Goal: Ask a question

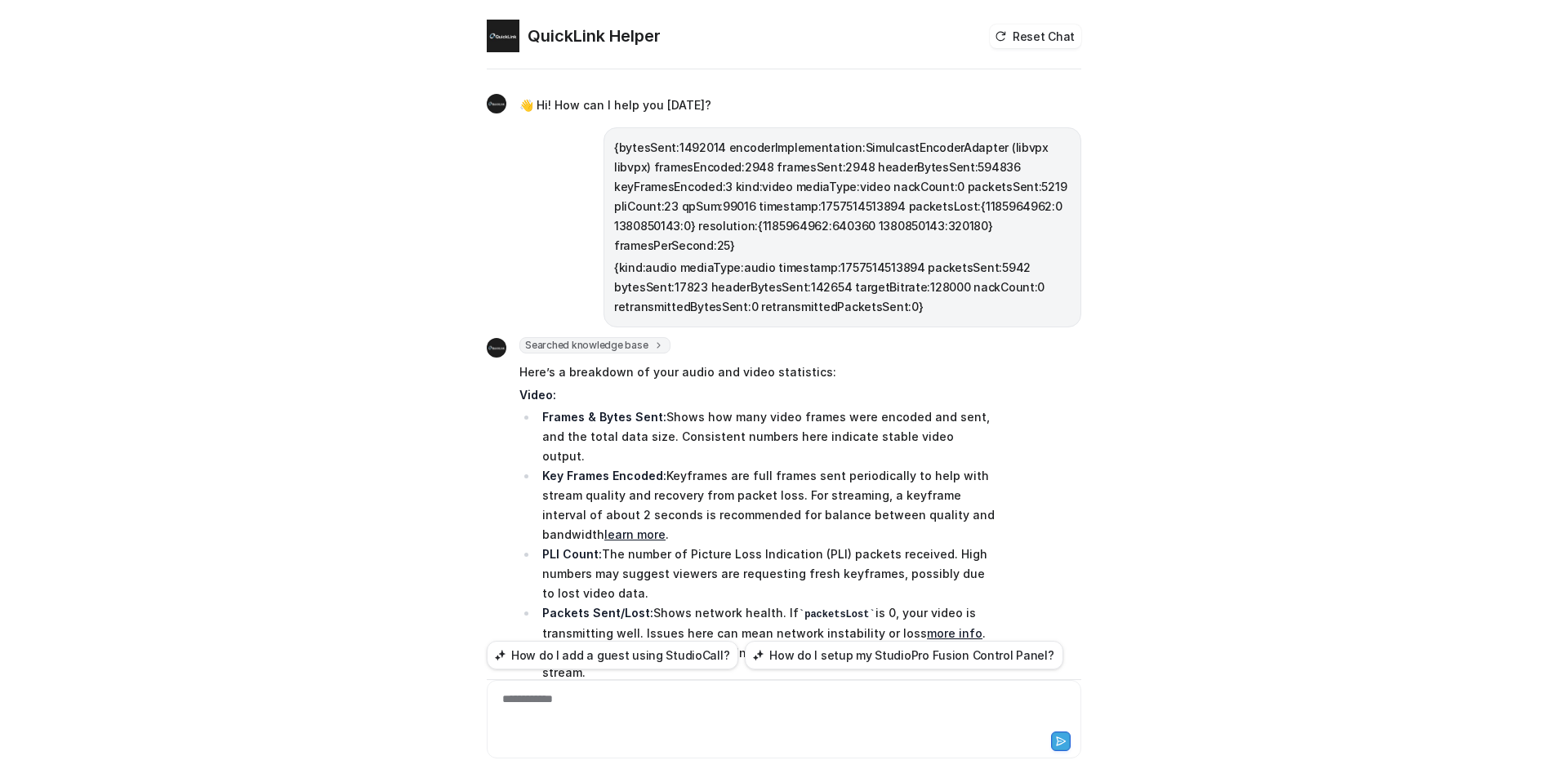
scroll to position [260, 0]
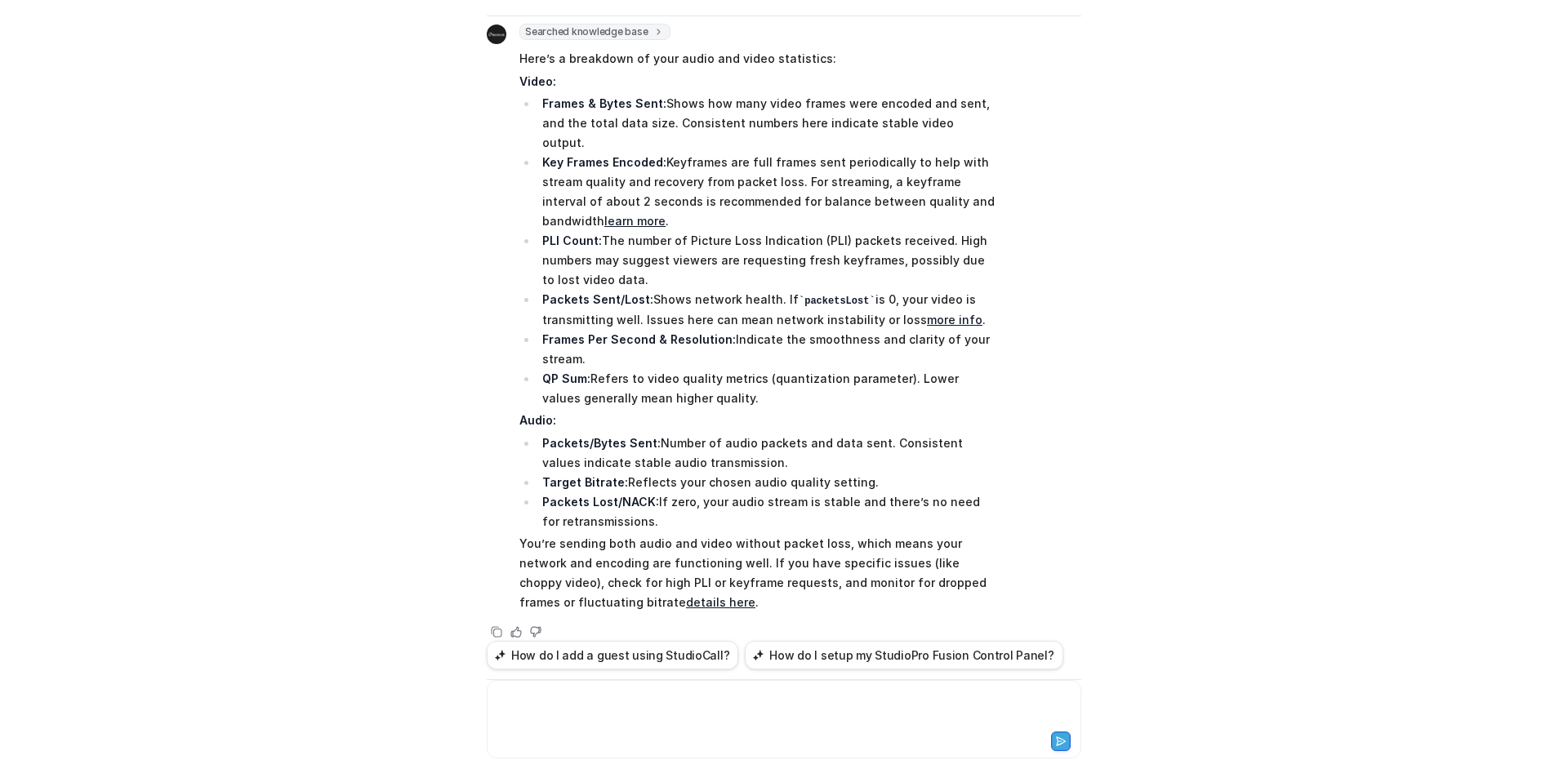
click at [612, 706] on div at bounding box center [784, 710] width 587 height 38
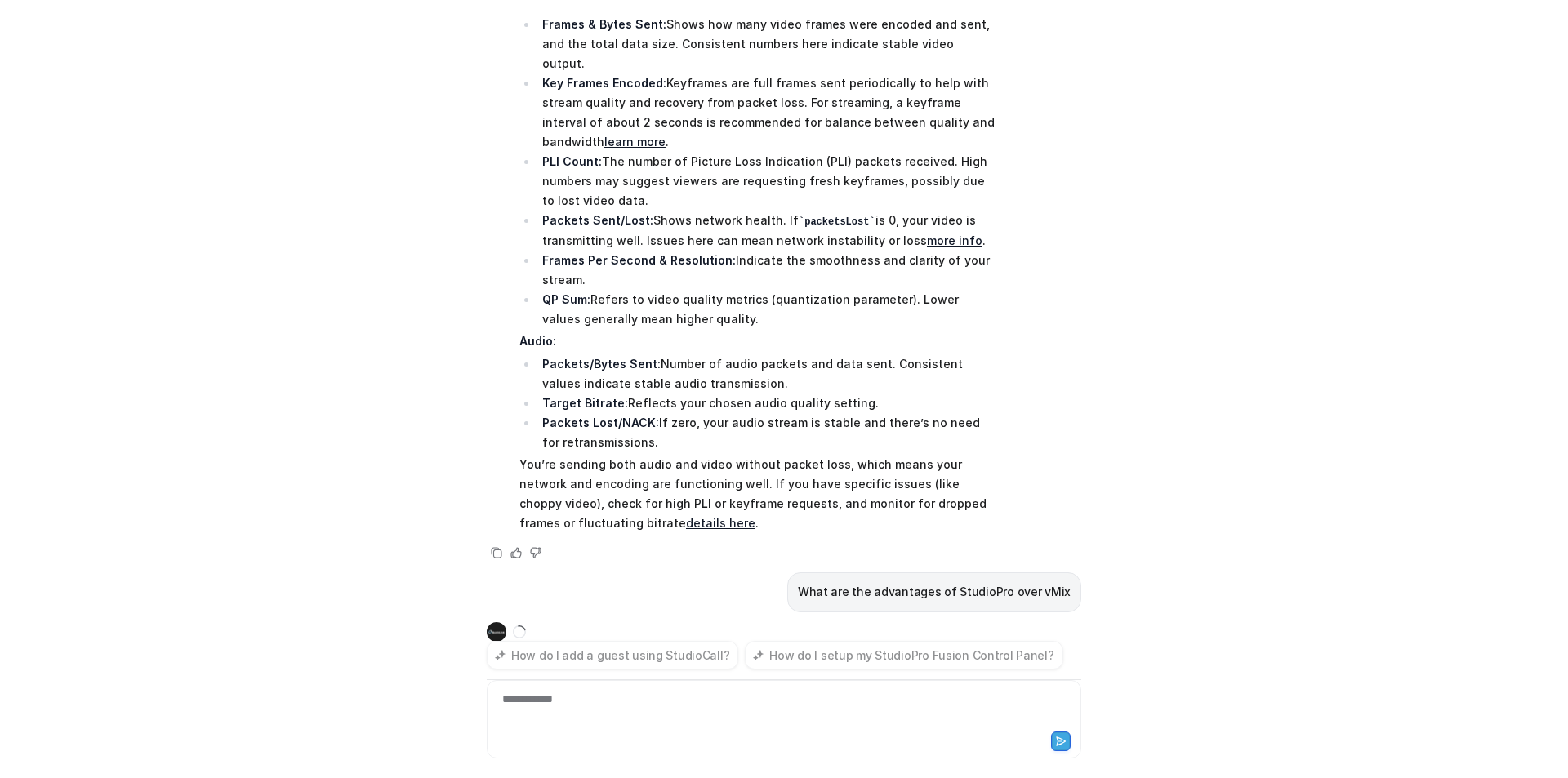
scroll to position [367, 0]
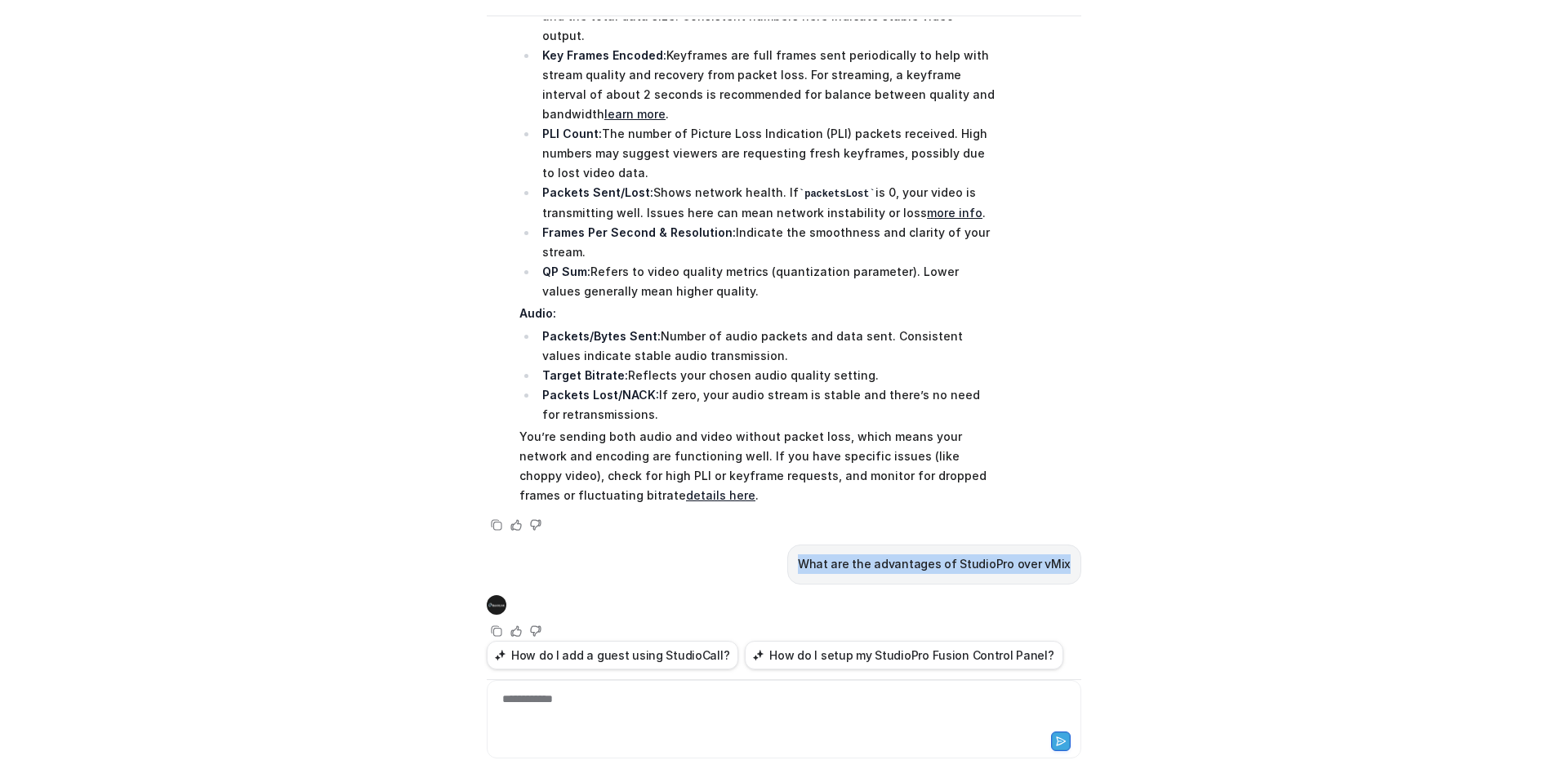
drag, startPoint x: 1067, startPoint y: 541, endPoint x: 812, endPoint y: 547, distance: 255.1
click at [812, 547] on div "What are the advantages of StudioPro over vMix" at bounding box center [935, 565] width 294 height 40
copy p "What are the advantages of StudioPro over vMix"
click at [534, 707] on div at bounding box center [784, 710] width 587 height 38
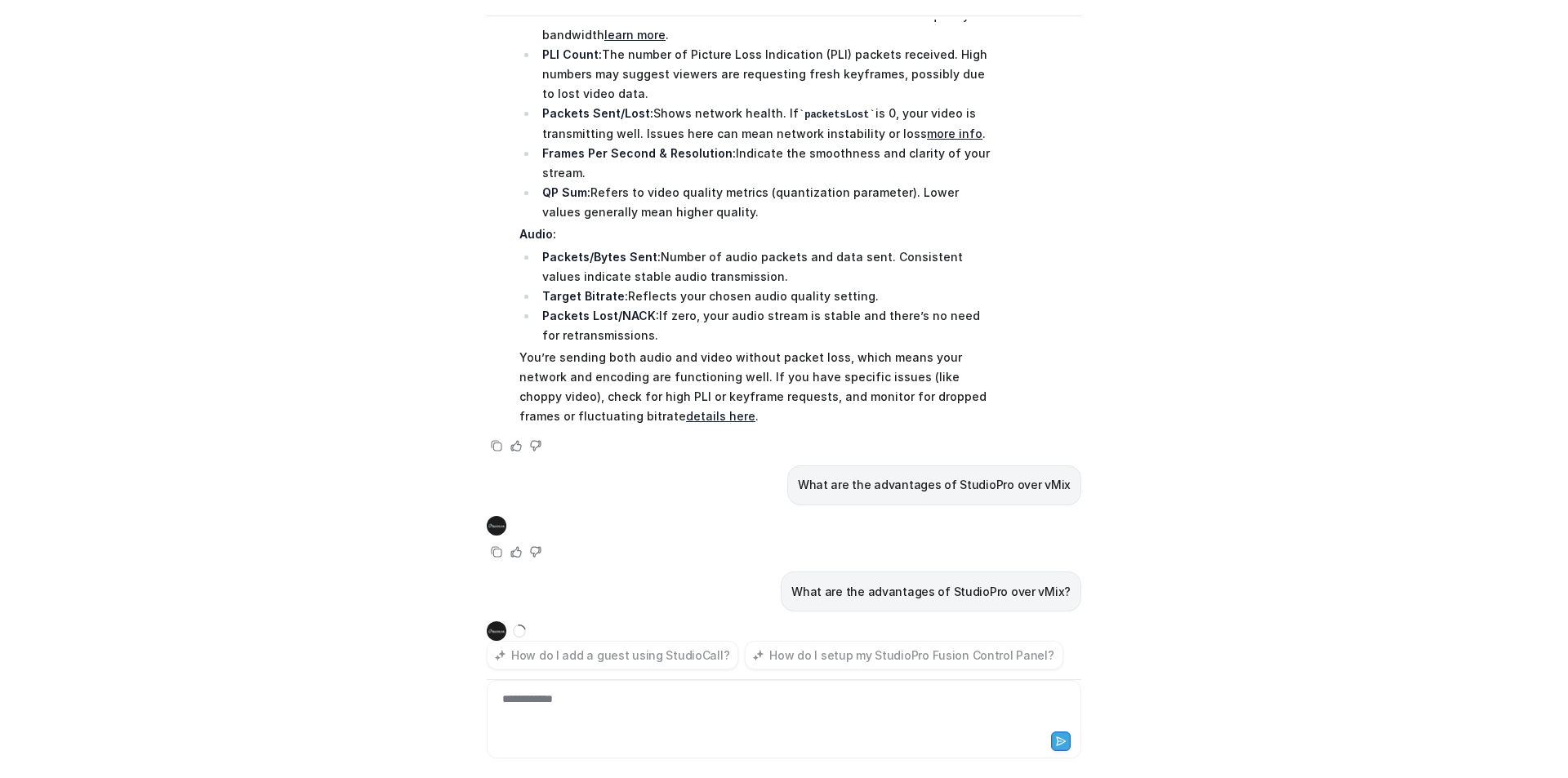
scroll to position [473, 0]
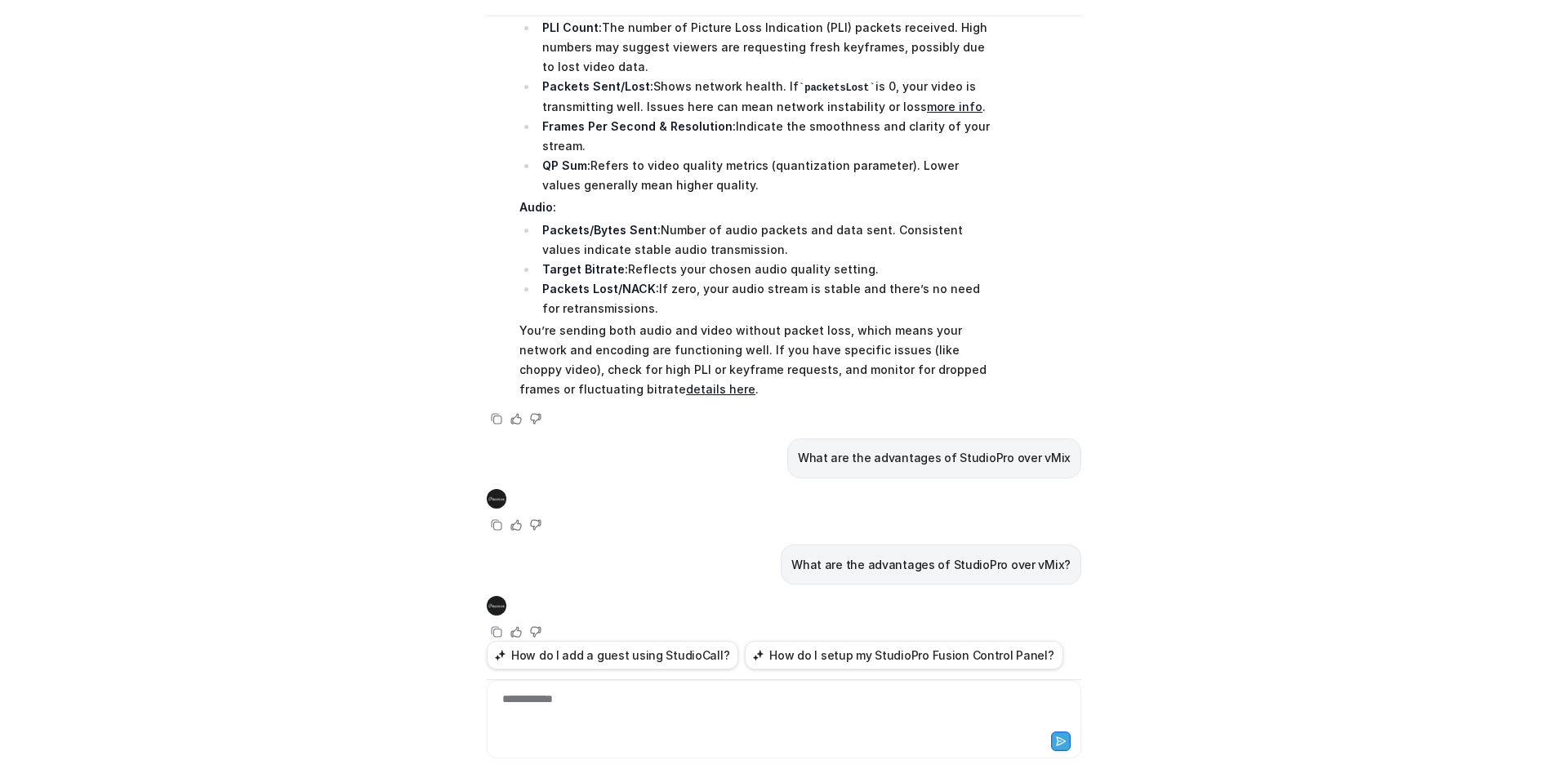
click at [291, 444] on div "QuickLink Helper Reset Chat 👋 Hi! How can I help you today? {bytesSent:1492014 …" at bounding box center [784, 389] width 1568 height 778
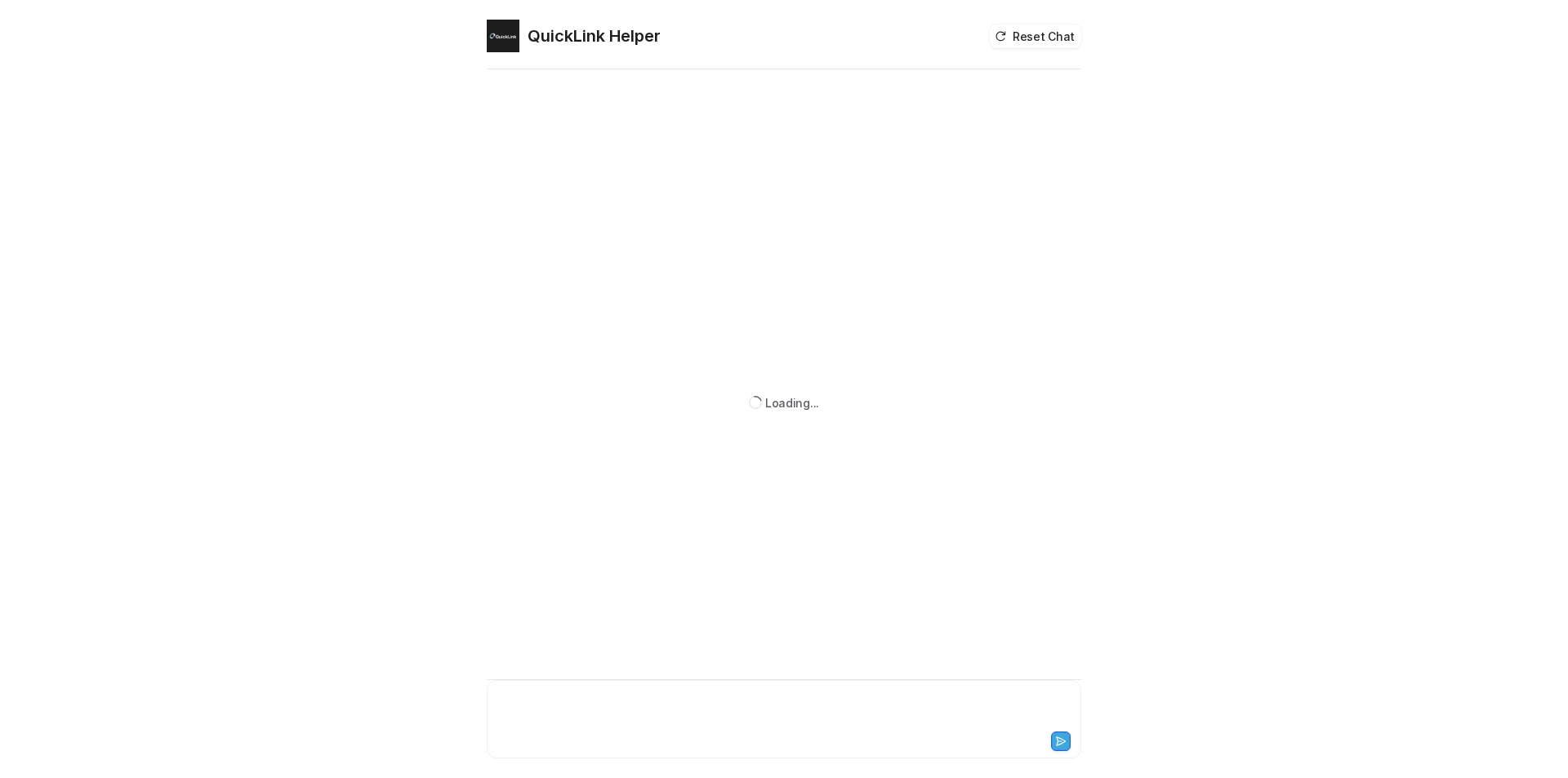
click at [524, 710] on div at bounding box center [784, 710] width 587 height 38
paste div
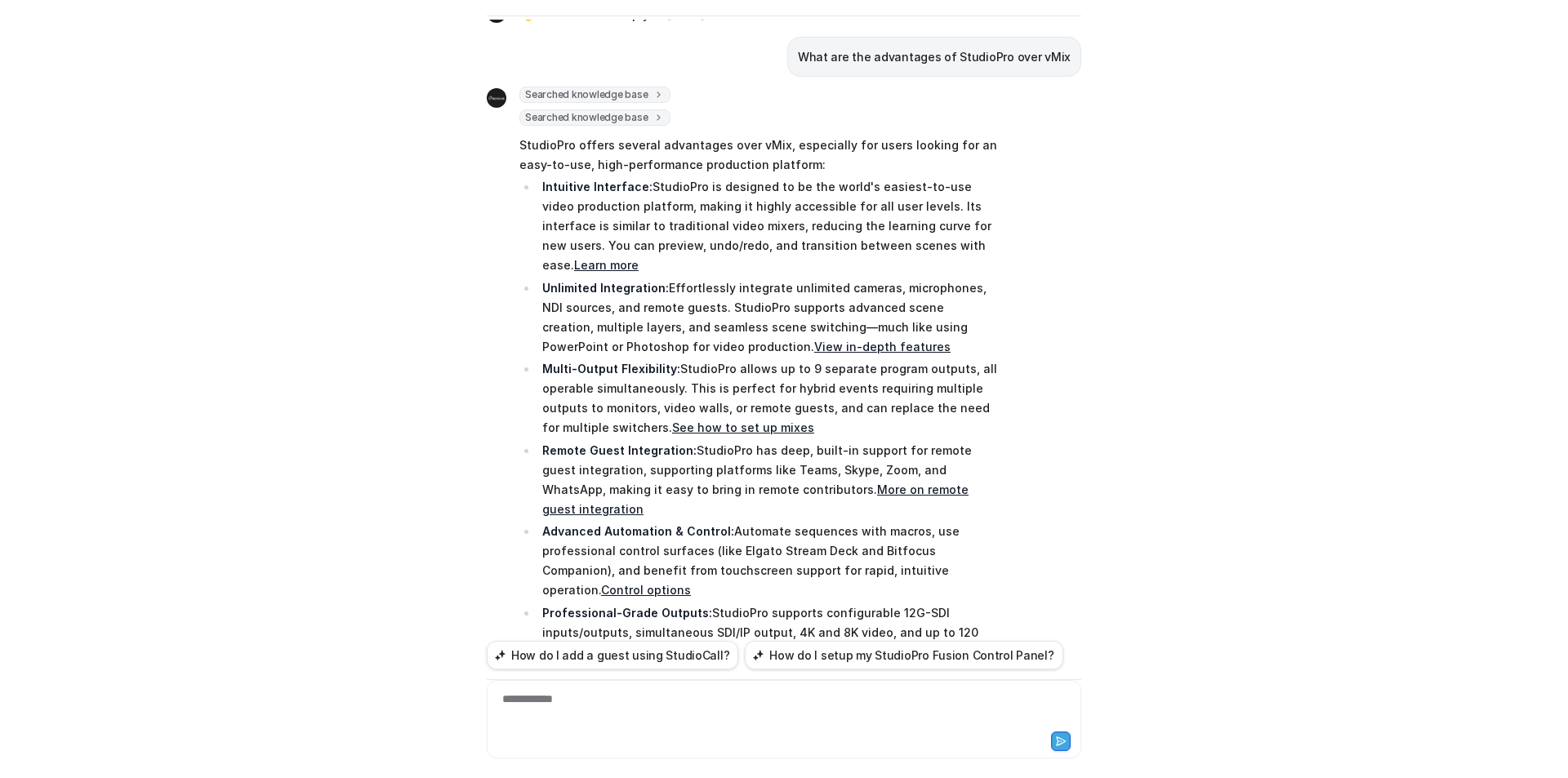
scroll to position [82, 0]
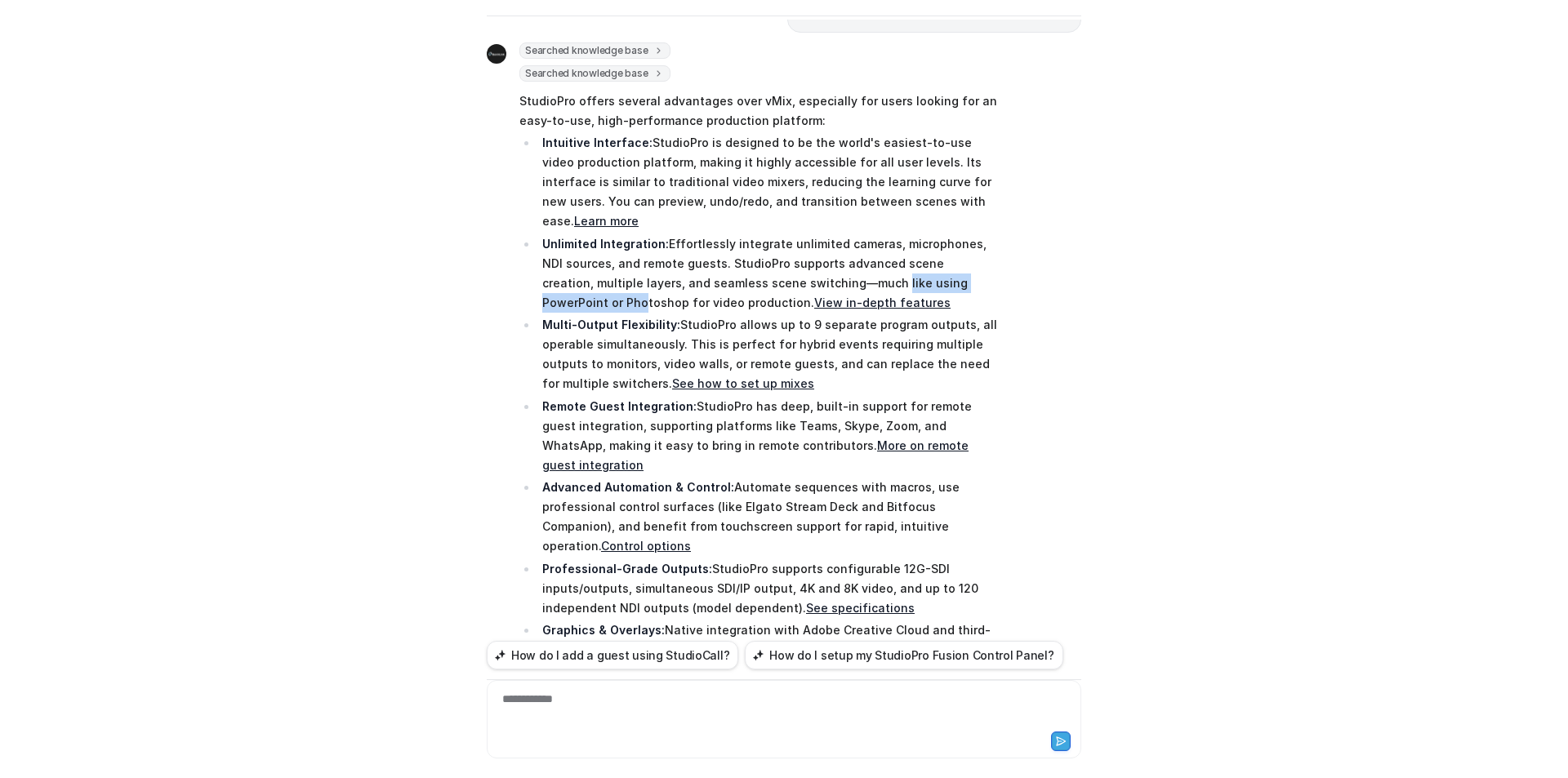
drag, startPoint x: 781, startPoint y: 258, endPoint x: 938, endPoint y: 259, distance: 157.0
click at [938, 259] on p "Unlimited Integration: Effortlessly integrate unlimited cameras, microphones, N…" at bounding box center [769, 273] width 455 height 79
click at [943, 260] on p "Unlimited Integration: Effortlessly integrate unlimited cameras, microphones, N…" at bounding box center [769, 273] width 455 height 79
click at [739, 260] on p "Unlimited Integration: Effortlessly integrate unlimited cameras, microphones, N…" at bounding box center [769, 273] width 455 height 79
click at [760, 248] on p "Unlimited Integration: Effortlessly integrate unlimited cameras, microphones, N…" at bounding box center [769, 273] width 455 height 79
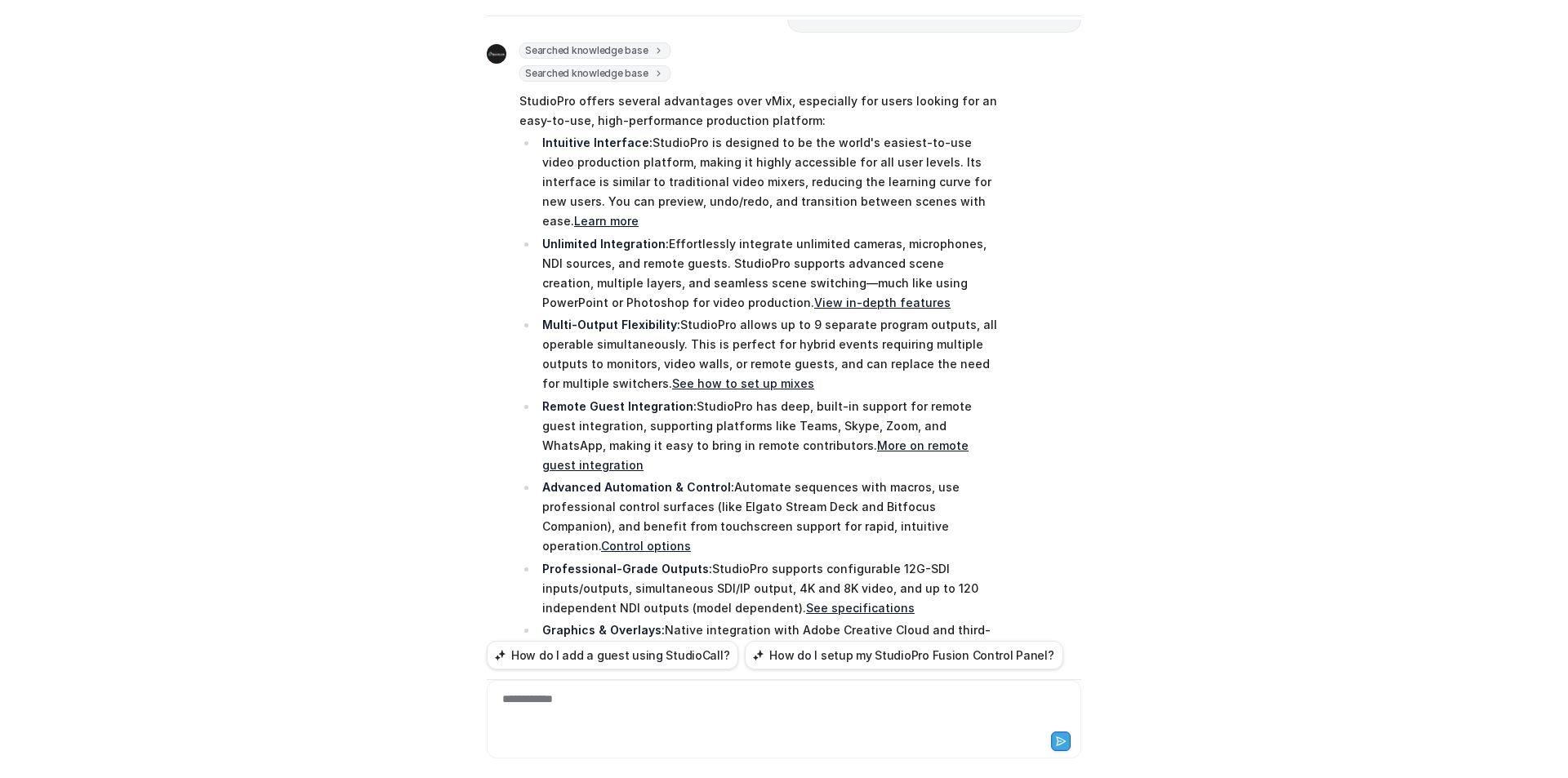
click at [1051, 260] on div "Searched knowledge base search_queries : [ "vMix vs StudioPro comparison", "vMi…" at bounding box center [784, 470] width 594 height 854
drag, startPoint x: 770, startPoint y: 395, endPoint x: 827, endPoint y: 401, distance: 57.3
click at [827, 401] on p "Remote Guest Integration: StudioPro has deep, built-in support for remote guest…" at bounding box center [769, 435] width 455 height 79
click at [843, 401] on p "Remote Guest Integration: StudioPro has deep, built-in support for remote guest…" at bounding box center [769, 435] width 455 height 79
drag, startPoint x: 814, startPoint y: 405, endPoint x: 756, endPoint y: 400, distance: 58.2
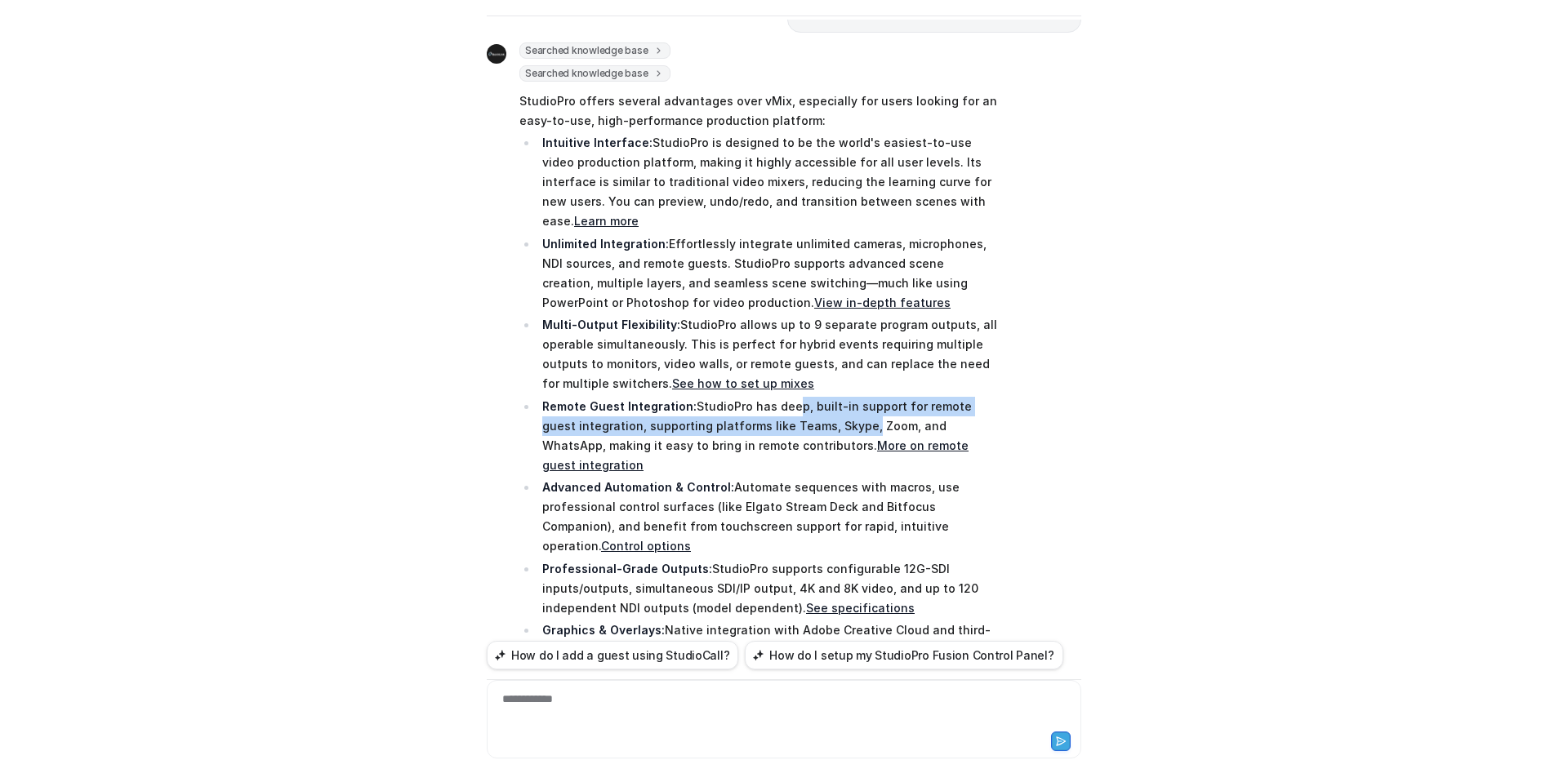
click at [779, 397] on p "Remote Guest Integration: StudioPro has deep, built-in support for remote guest…" at bounding box center [769, 435] width 455 height 79
click at [848, 397] on p "Remote Guest Integration: StudioPro has deep, built-in support for remote guest…" at bounding box center [769, 435] width 455 height 79
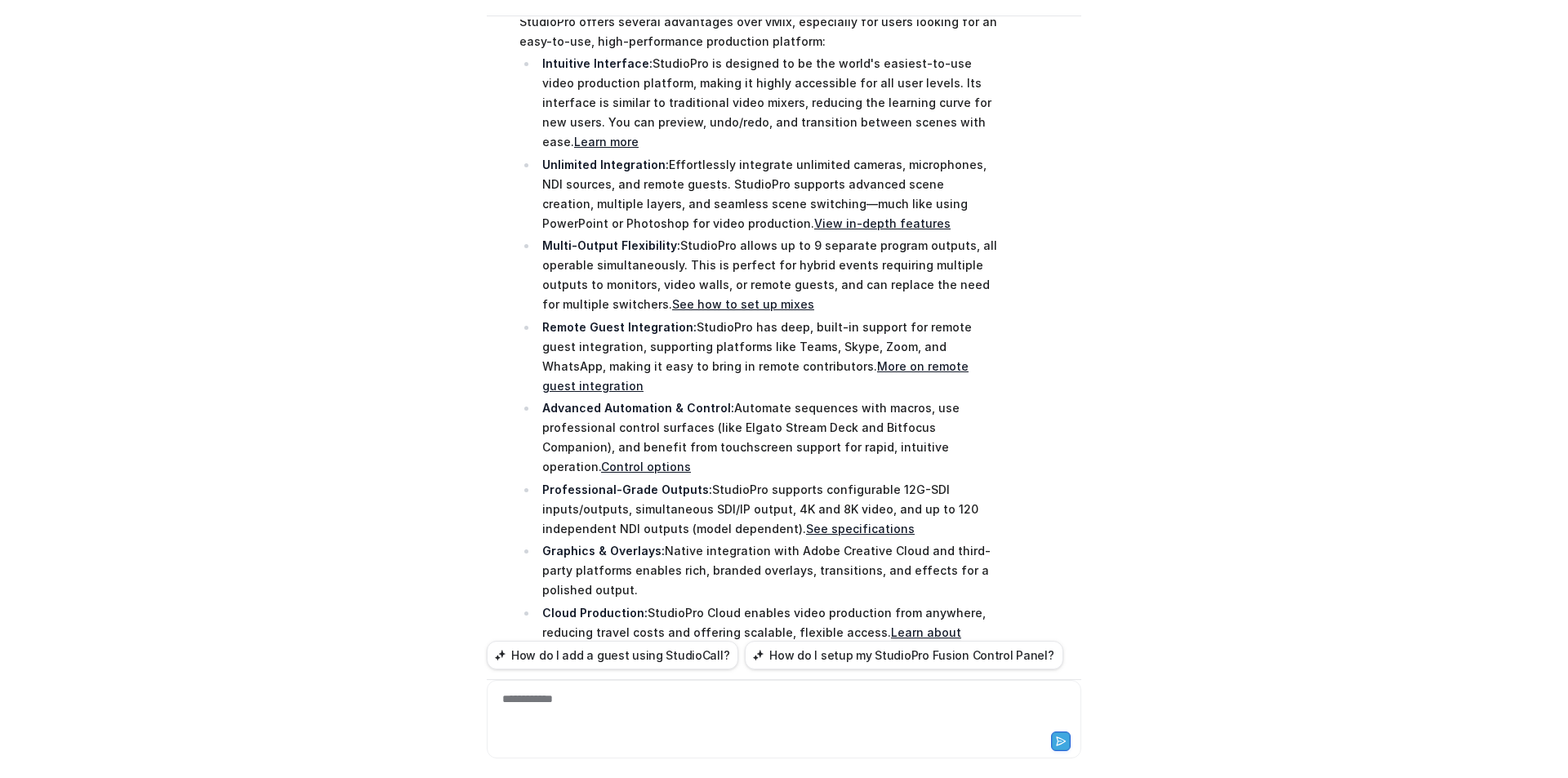
scroll to position [163, 0]
drag, startPoint x: 625, startPoint y: 430, endPoint x: 796, endPoint y: 427, distance: 171.0
click at [796, 477] on p "Professional-Grade Outputs: StudioPro supports configurable 12G-SDI inputs/outp…" at bounding box center [769, 507] width 455 height 59
click at [903, 539] on p "Graphics & Overlays: Native integration with Adobe Creative Cloud and third-par…" at bounding box center [769, 568] width 455 height 59
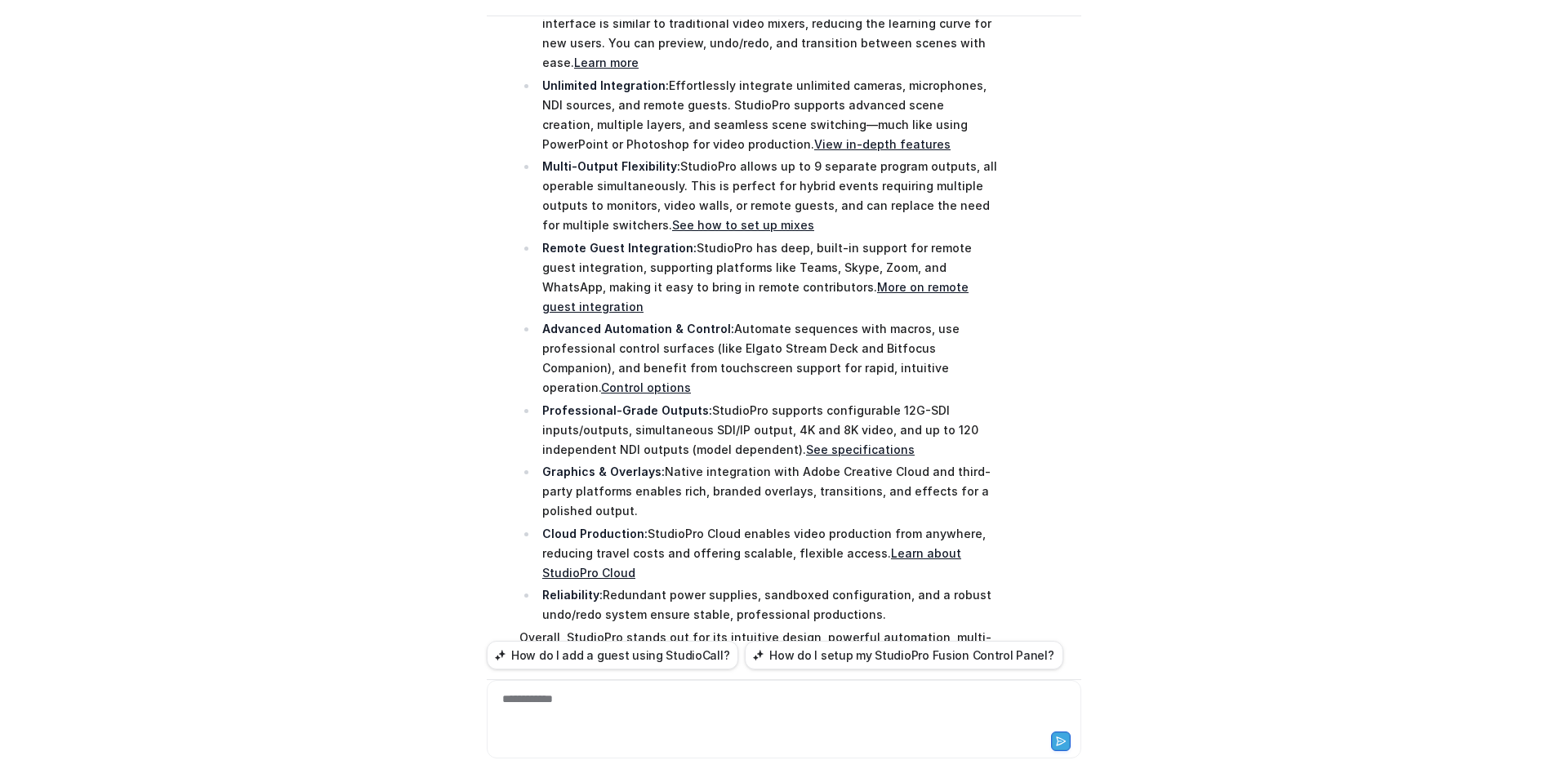
scroll to position [245, 0]
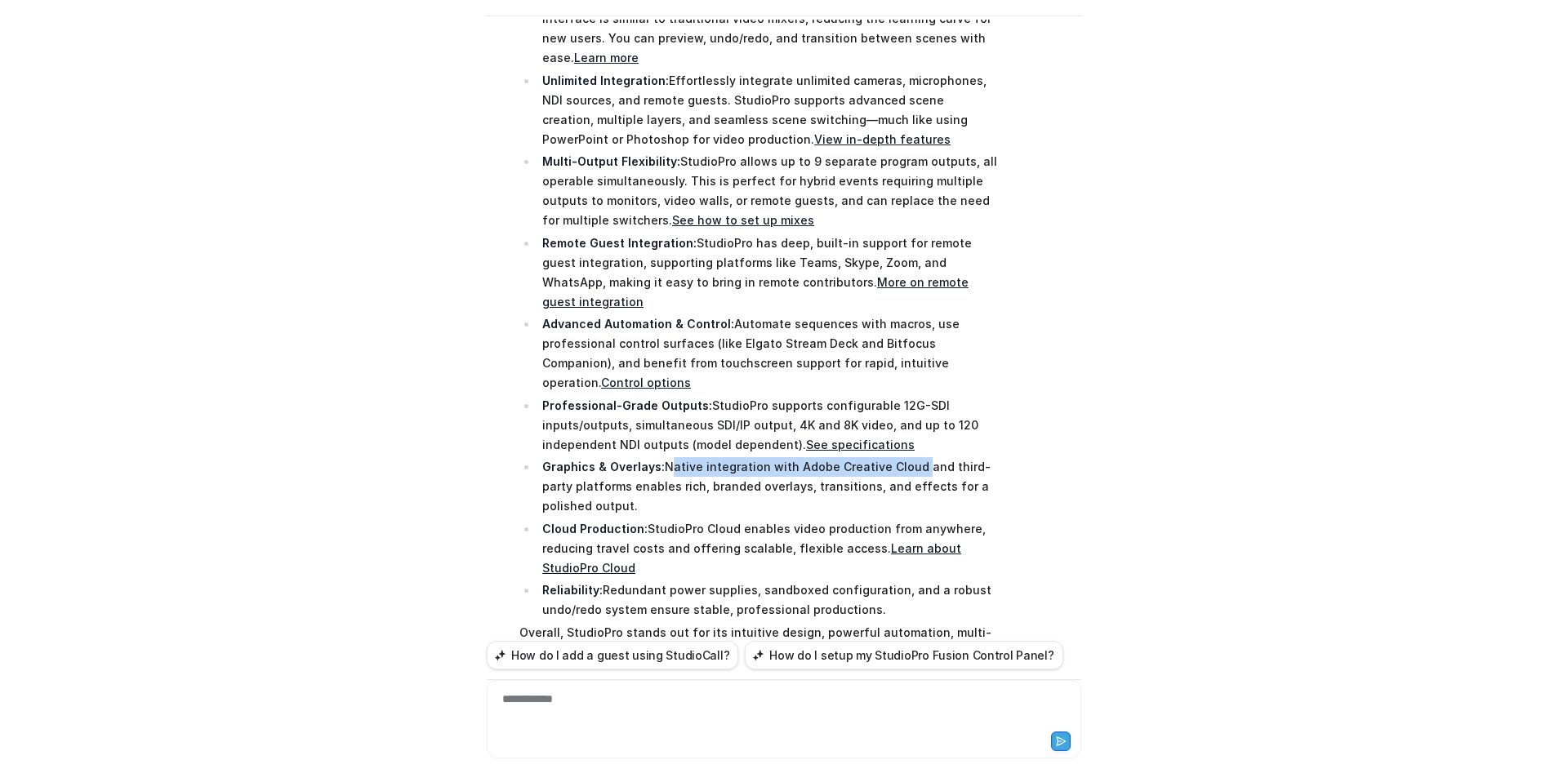
drag, startPoint x: 658, startPoint y: 406, endPoint x: 902, endPoint y: 401, distance: 244.1
click at [902, 457] on p "Graphics & Overlays: Native integration with Adobe Creative Cloud and third-par…" at bounding box center [769, 487] width 455 height 59
click at [810, 457] on p "Graphics & Overlays: Native integration with Adobe Creative Cloud and third-par…" at bounding box center [769, 487] width 455 height 59
drag, startPoint x: 656, startPoint y: 412, endPoint x: 902, endPoint y: 409, distance: 246.0
click at [902, 457] on p "Graphics & Overlays: Native integration with Adobe Creative Cloud and third-par…" at bounding box center [769, 487] width 455 height 59
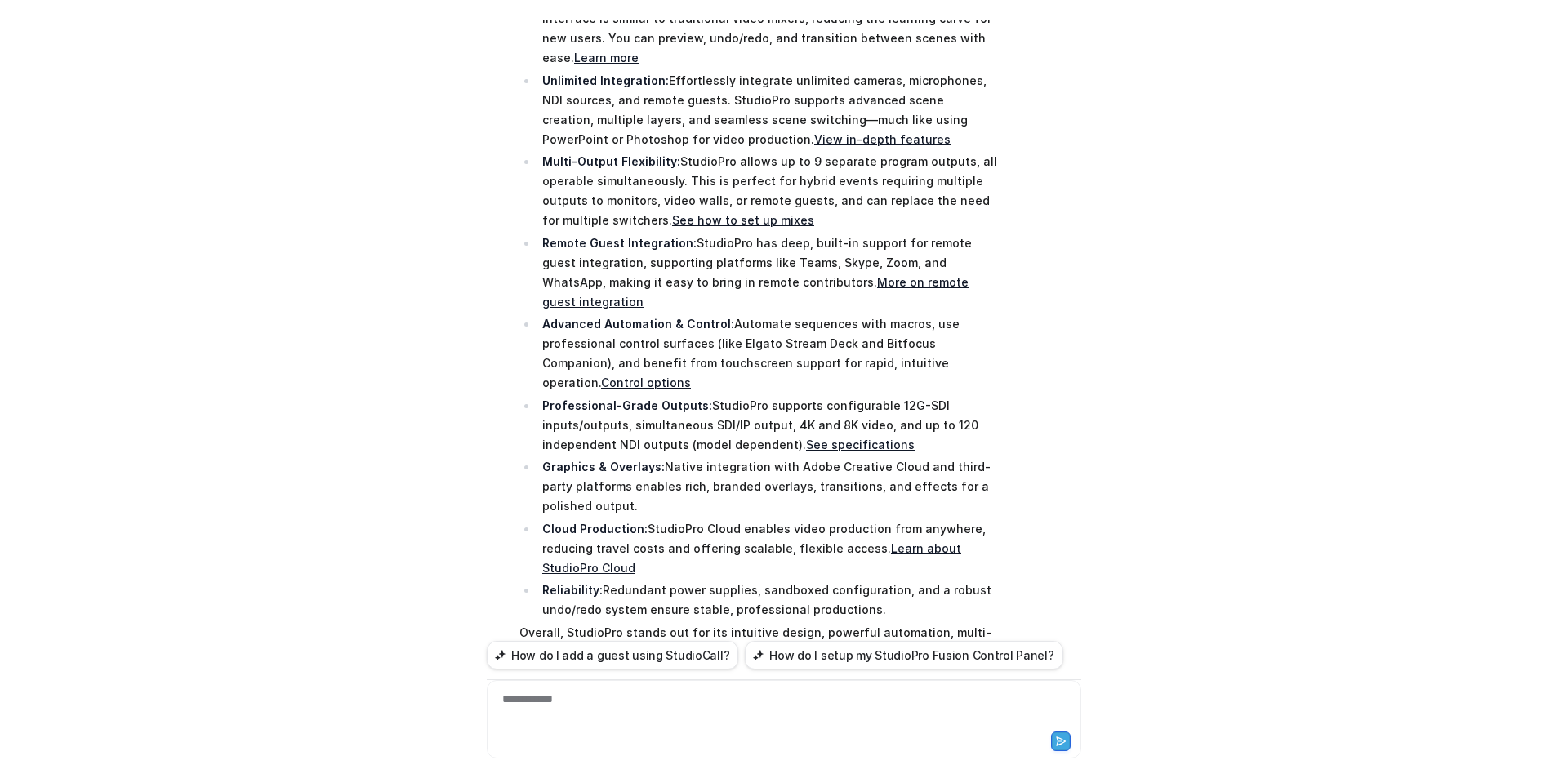
drag, startPoint x: 883, startPoint y: 393, endPoint x: 618, endPoint y: 380, distance: 265.3
click at [770, 457] on p "Graphics & Overlays: Native integration with Adobe Creative Cloud and third-par…" at bounding box center [769, 487] width 455 height 59
drag, startPoint x: 659, startPoint y: 406, endPoint x: 899, endPoint y: 401, distance: 240.1
click at [899, 457] on p "Graphics & Overlays: Native integration with Adobe Creative Cloud and third-par…" at bounding box center [769, 487] width 455 height 59
drag, startPoint x: 897, startPoint y: 401, endPoint x: 1002, endPoint y: 376, distance: 107.9
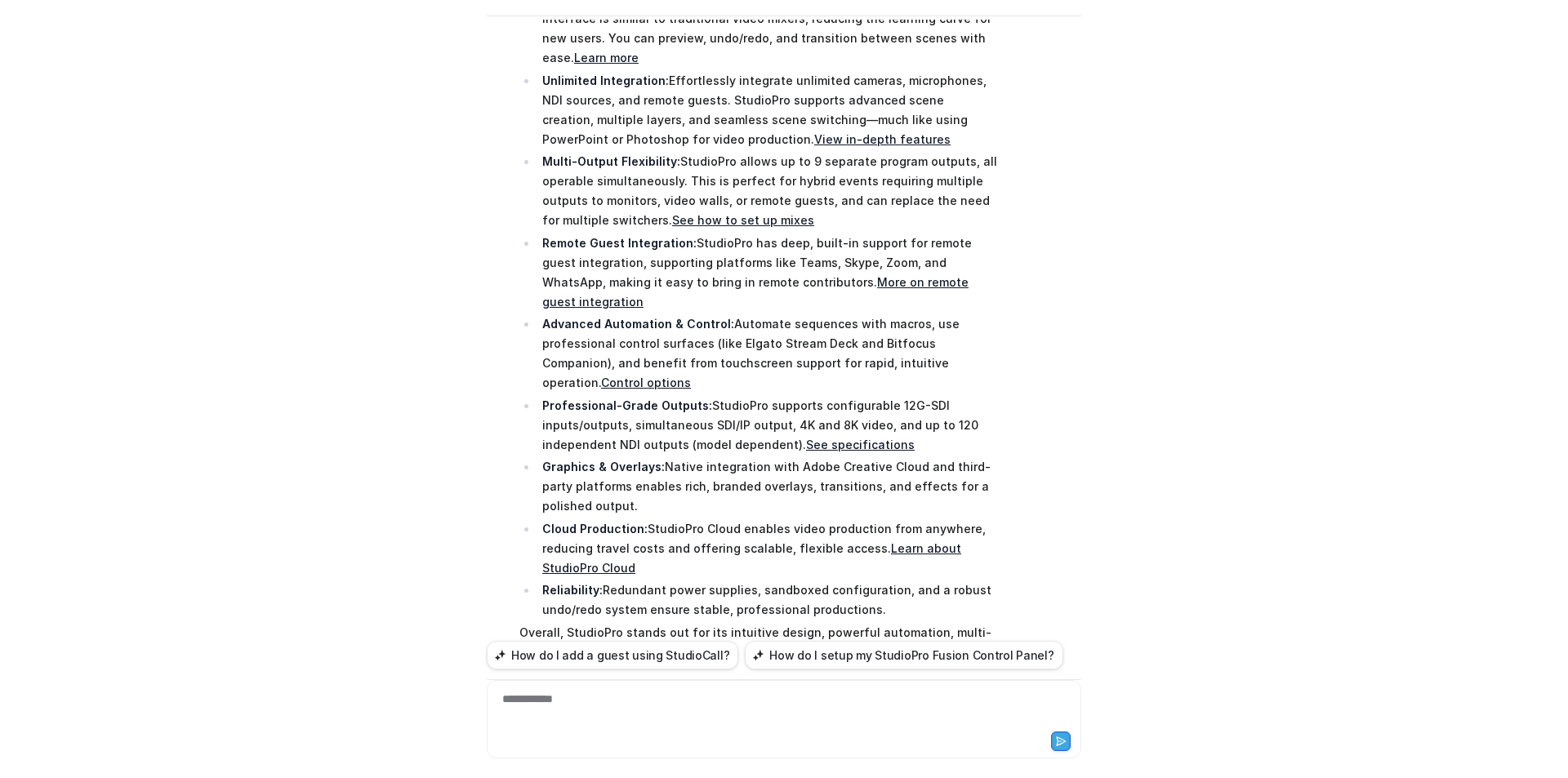
click at [1044, 363] on div "Searched knowledge base search_queries : [ "vMix vs StudioPro comparison", "vMi…" at bounding box center [784, 306] width 594 height 854
drag, startPoint x: 670, startPoint y: 406, endPoint x: 893, endPoint y: 399, distance: 223.1
click at [893, 457] on p "Graphics & Overlays: Native integration with Adobe Creative Cloud and third-par…" at bounding box center [769, 487] width 455 height 59
click at [899, 457] on p "Graphics & Overlays: Native integration with Adobe Creative Cloud and third-par…" at bounding box center [769, 487] width 455 height 59
drag, startPoint x: 899, startPoint y: 403, endPoint x: 659, endPoint y: 408, distance: 240.1
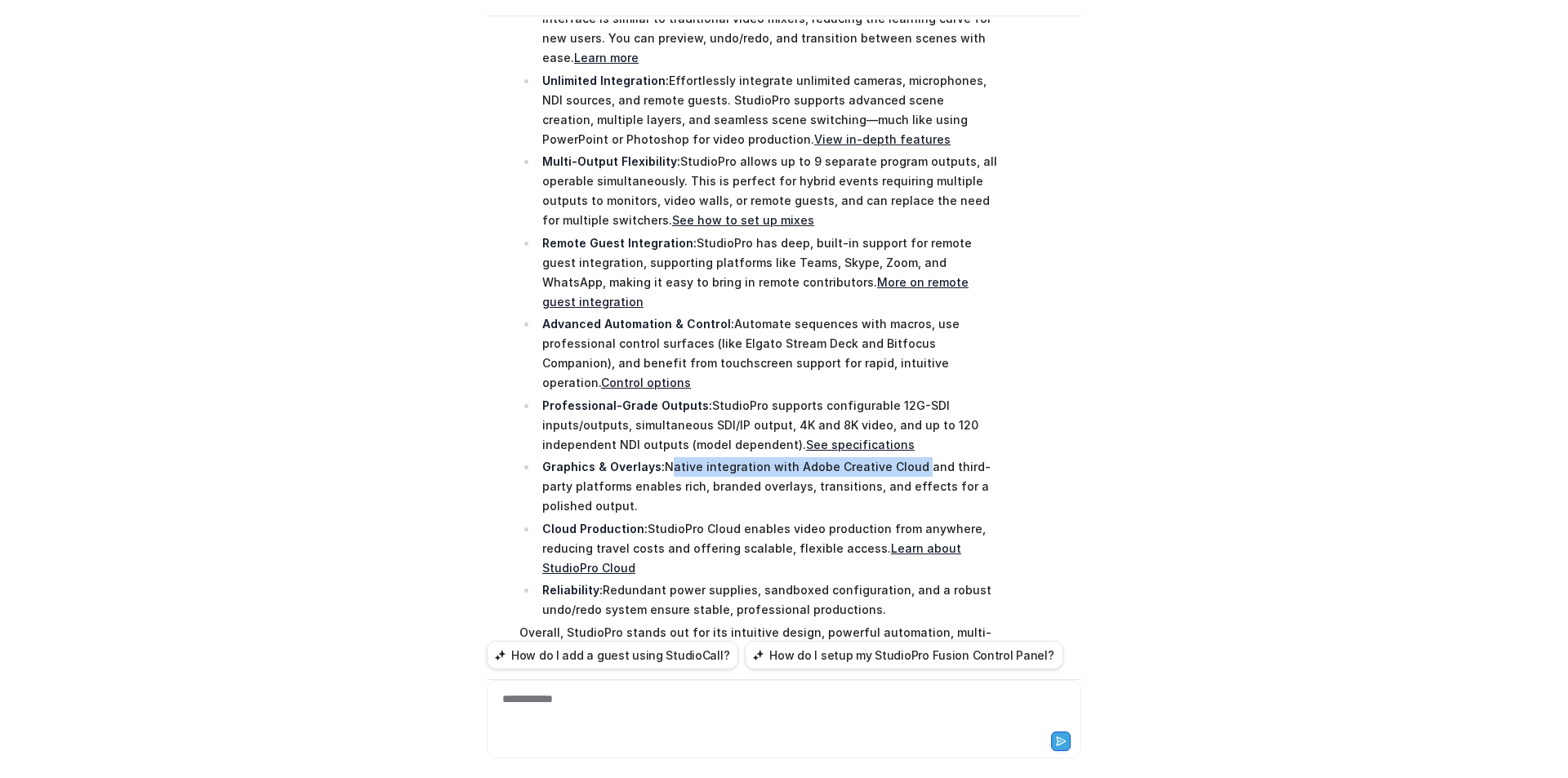
click at [659, 457] on p "Graphics & Overlays: Native integration with Adobe Creative Cloud and third-par…" at bounding box center [769, 487] width 455 height 59
copy p "Native integration with Adobe Creative Cloud"
click at [529, 706] on div at bounding box center [784, 710] width 587 height 38
click at [509, 695] on div "**********" at bounding box center [784, 710] width 587 height 38
click at [854, 723] on div "**********" at bounding box center [784, 710] width 587 height 38
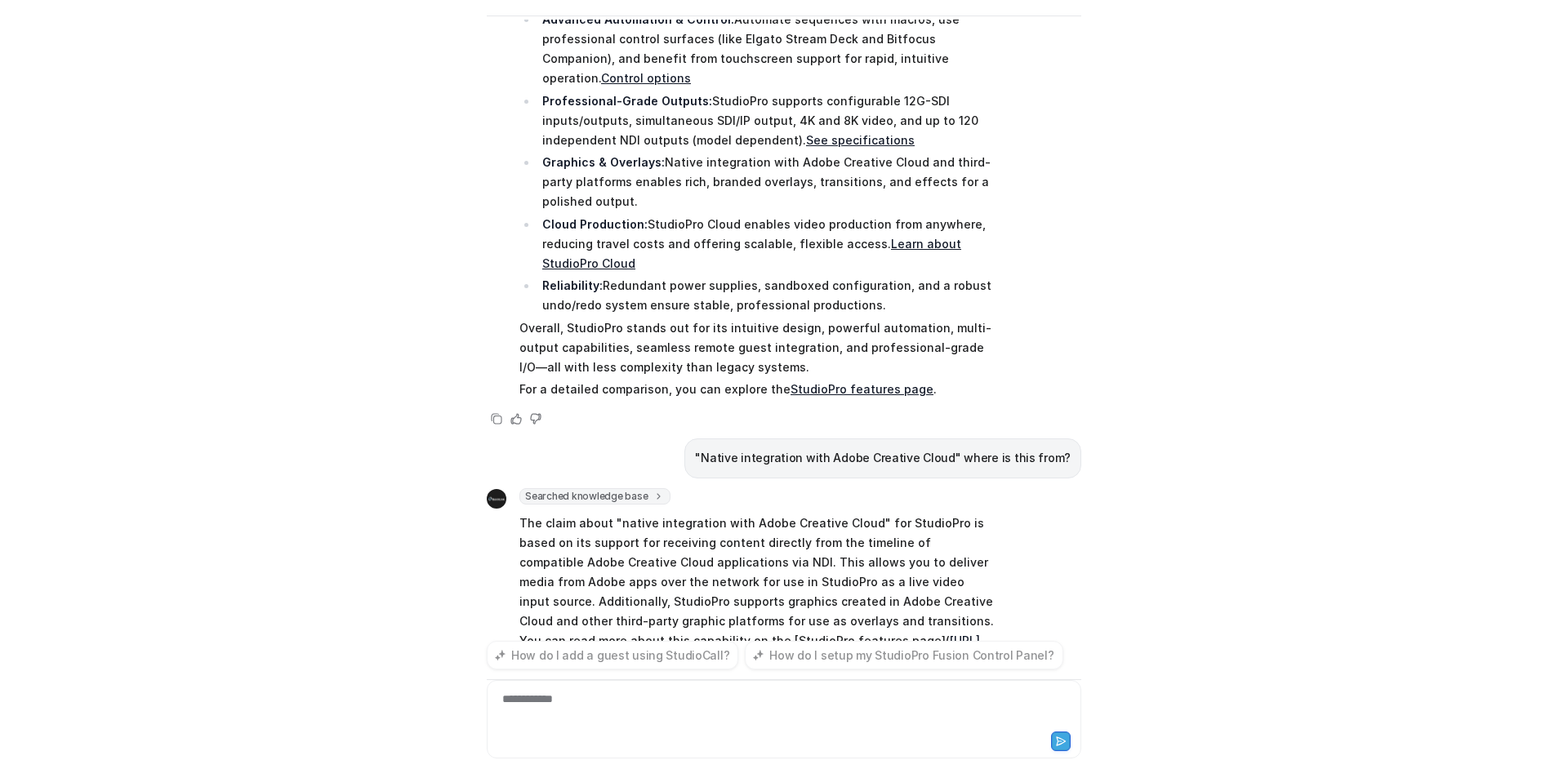
scroll to position [549, 0]
click at [792, 634] on link "StudioPro features page" at bounding box center [863, 640] width 143 height 14
click at [836, 513] on p "The claim about "native integration with Adobe Creative Cloud" for StudioPro is…" at bounding box center [757, 582] width 477 height 138
